Goal: Task Accomplishment & Management: Manage account settings

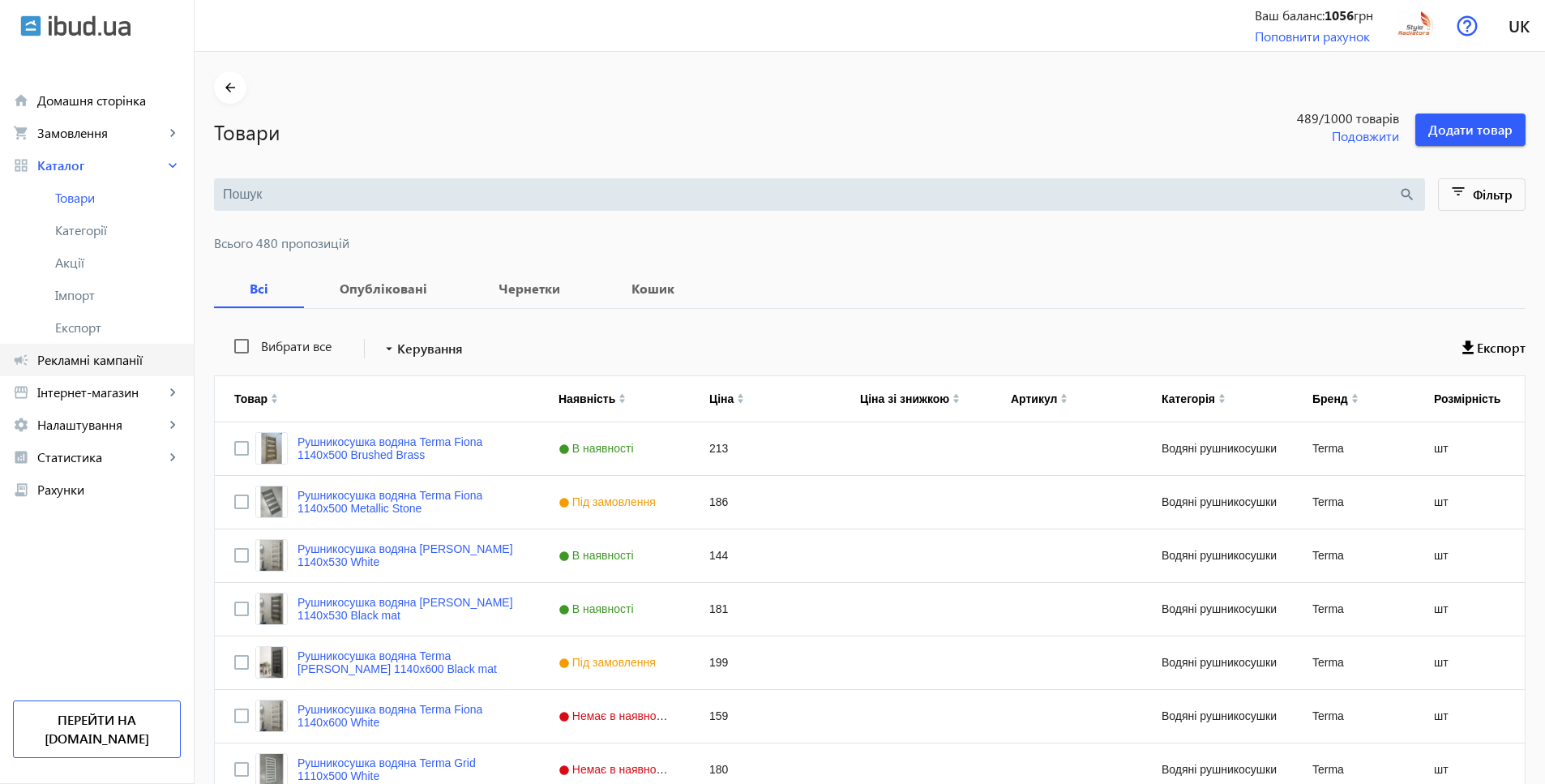
click at [126, 357] on span "Рекламні кампанії" at bounding box center [108, 360] width 143 height 16
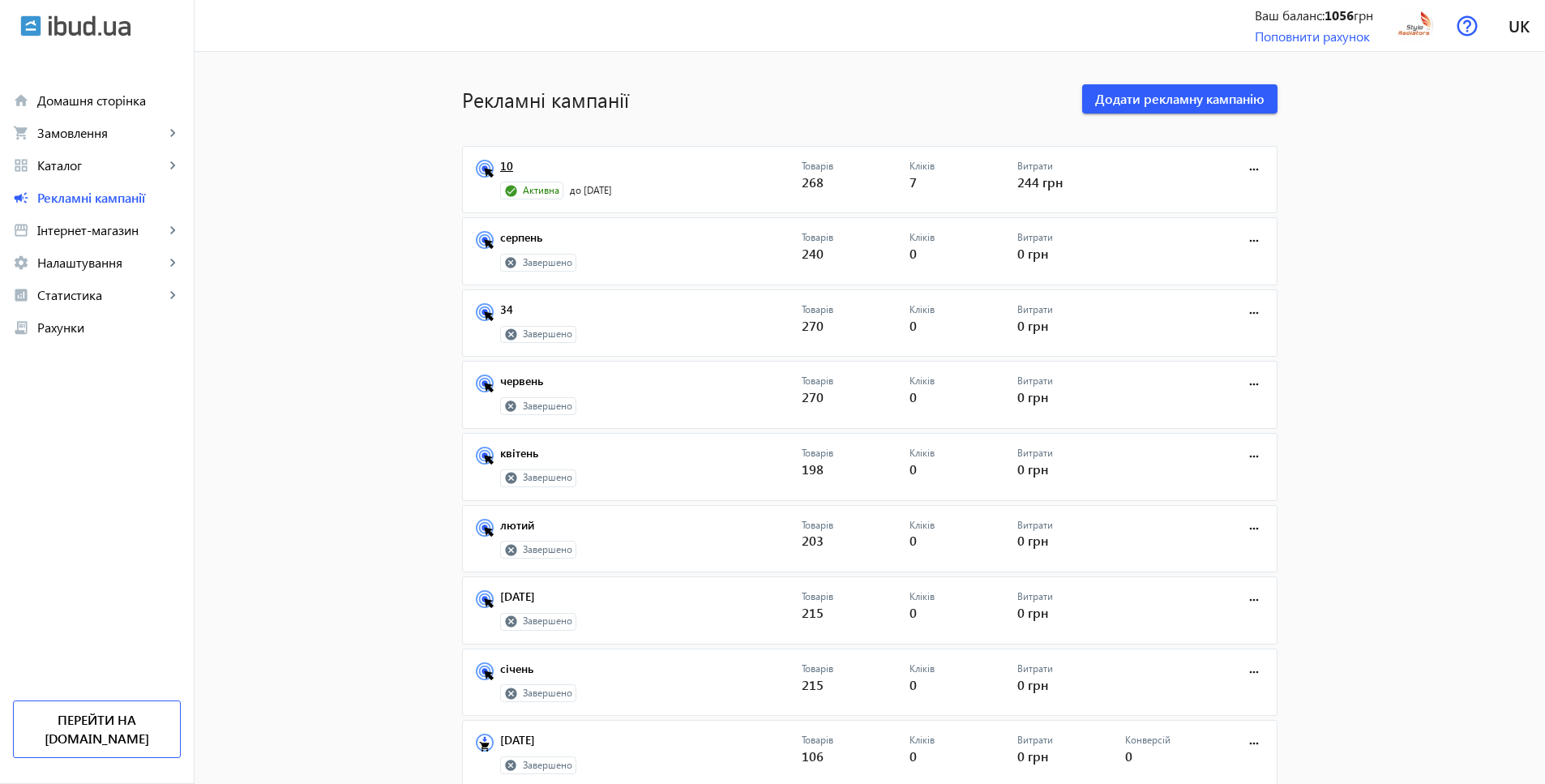
click at [500, 165] on link "10" at bounding box center [650, 171] width 301 height 23
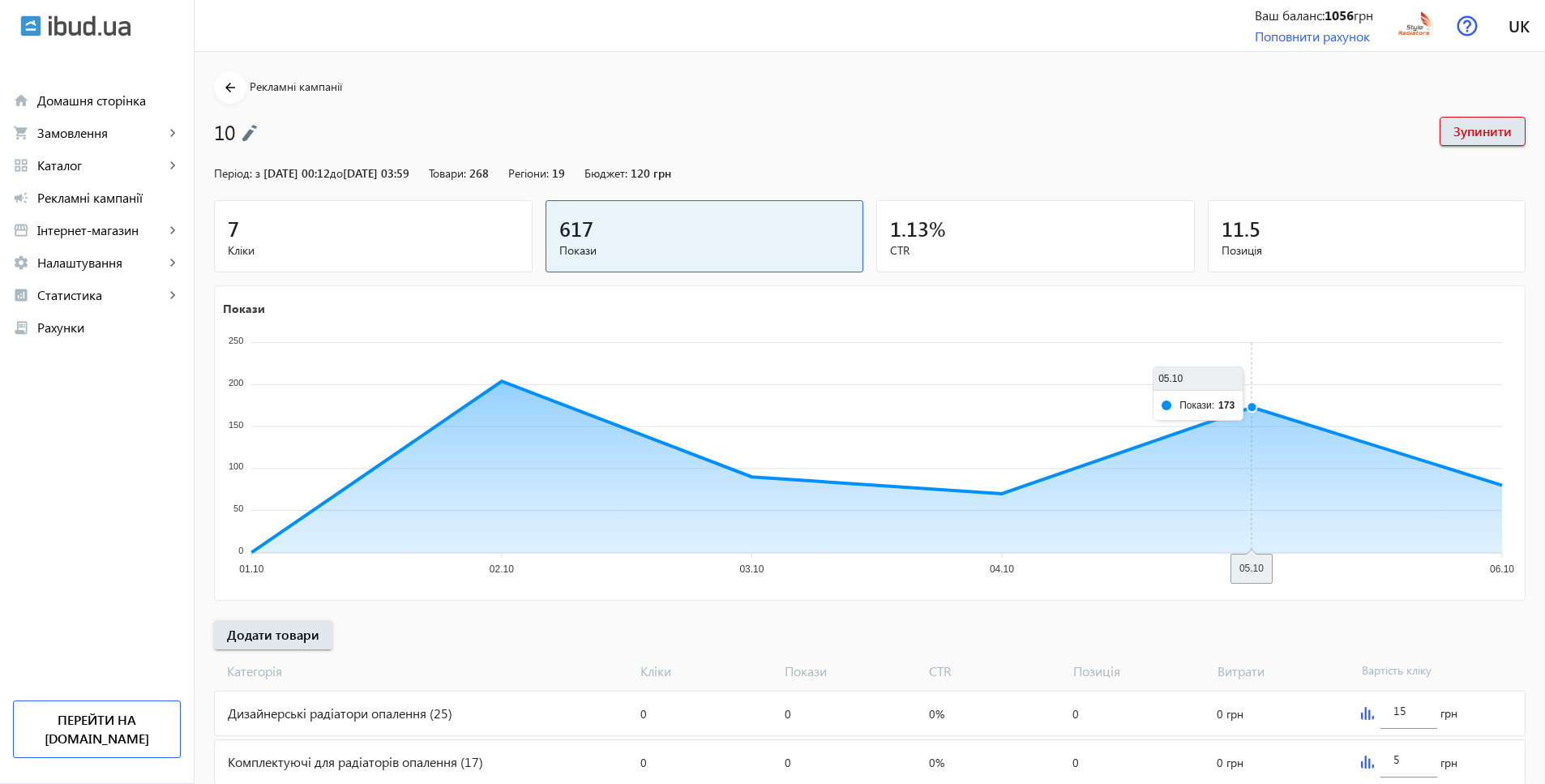
scroll to position [145, 0]
